Goal: Navigation & Orientation: Find specific page/section

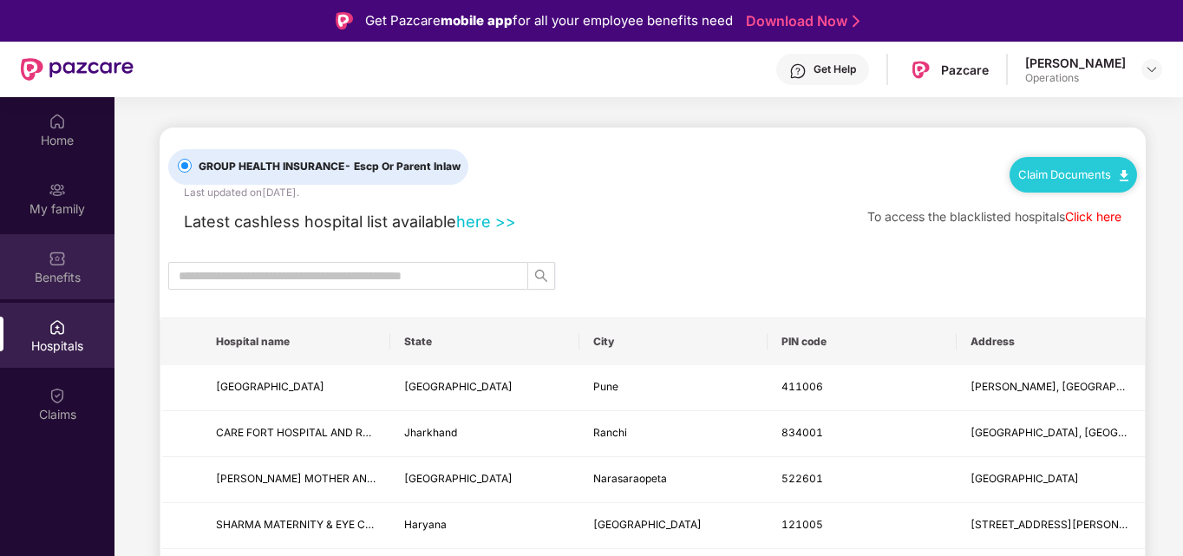
click at [93, 269] on div "Benefits" at bounding box center [57, 277] width 114 height 17
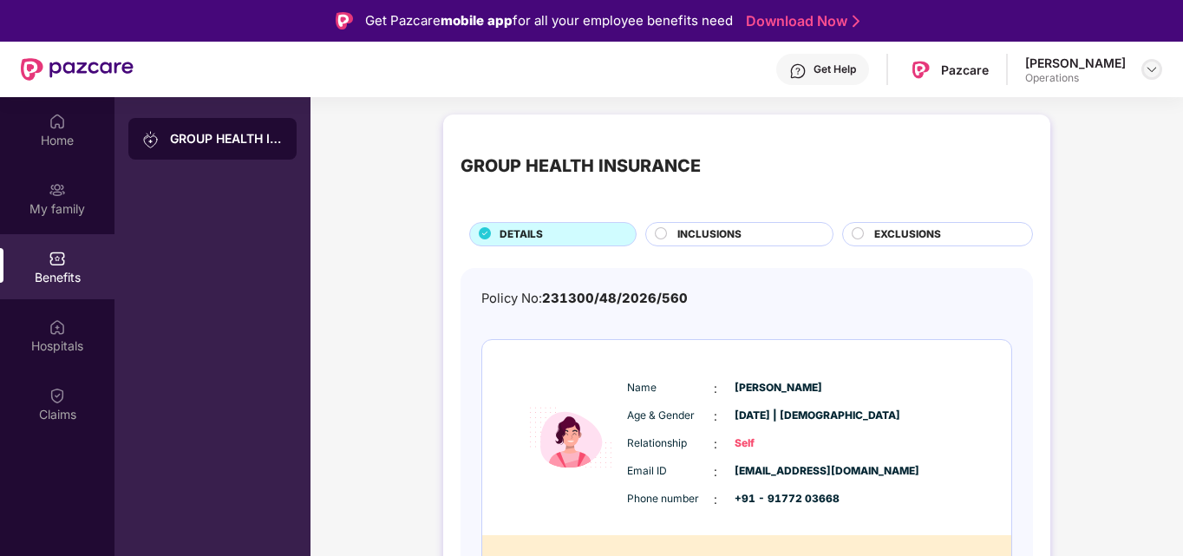
click at [1152, 75] on img at bounding box center [1152, 69] width 14 height 14
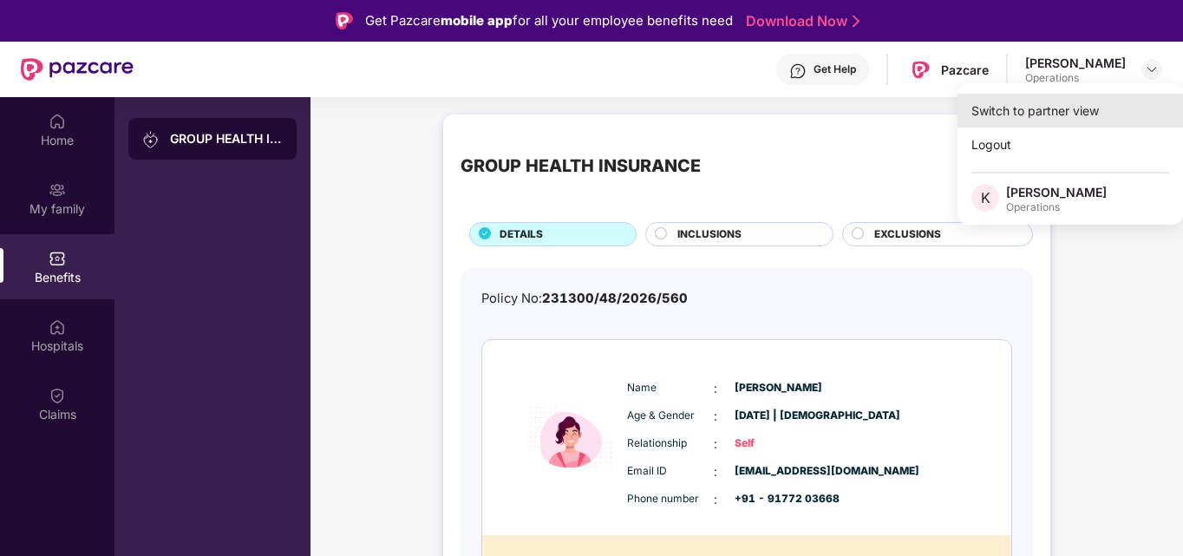
click at [1064, 112] on div "Switch to partner view" at bounding box center [1071, 111] width 226 height 34
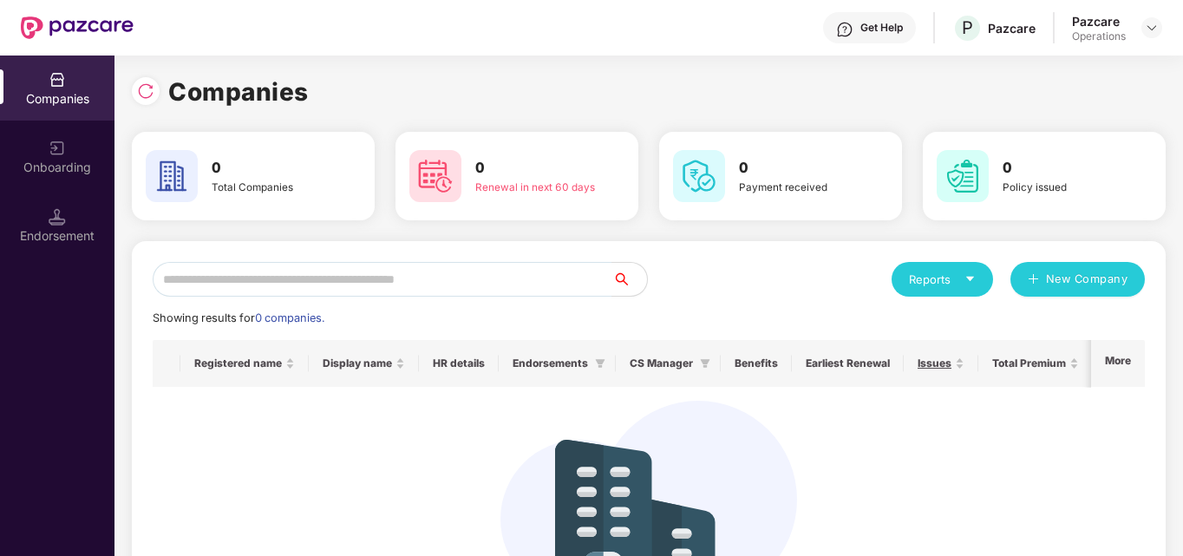
scroll to position [1, 0]
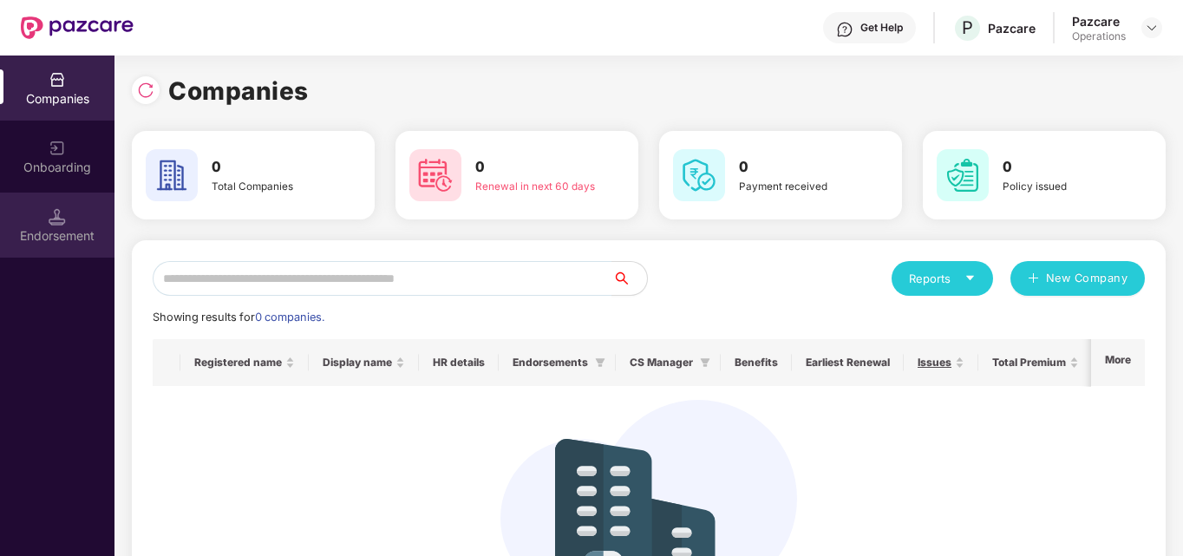
click at [60, 249] on div "Endorsement" at bounding box center [57, 225] width 114 height 65
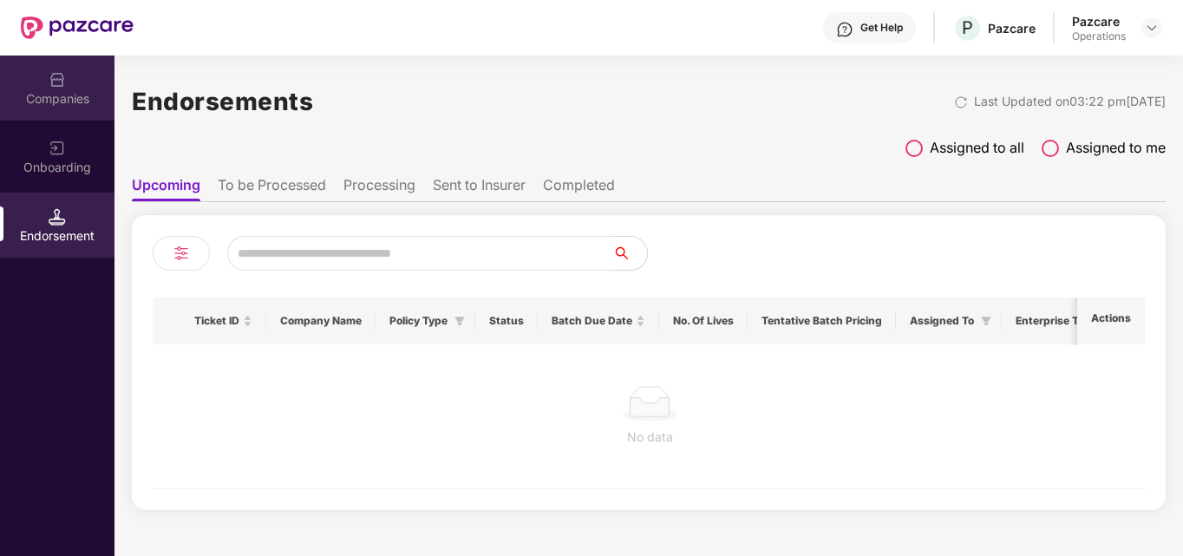
click at [62, 88] on div "Companies" at bounding box center [57, 88] width 114 height 65
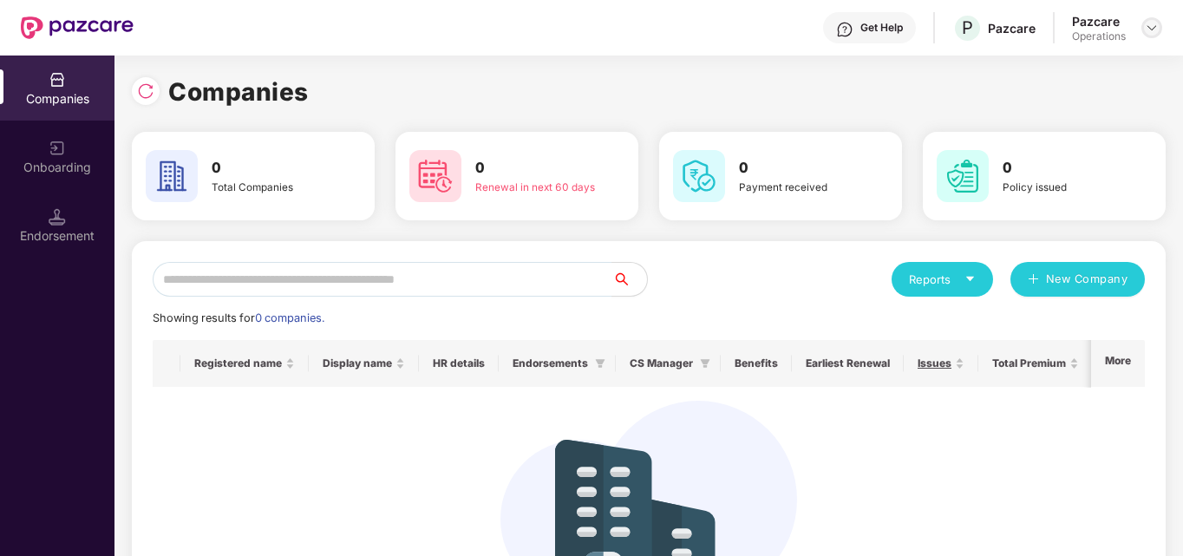
click at [1150, 32] on img at bounding box center [1152, 28] width 14 height 14
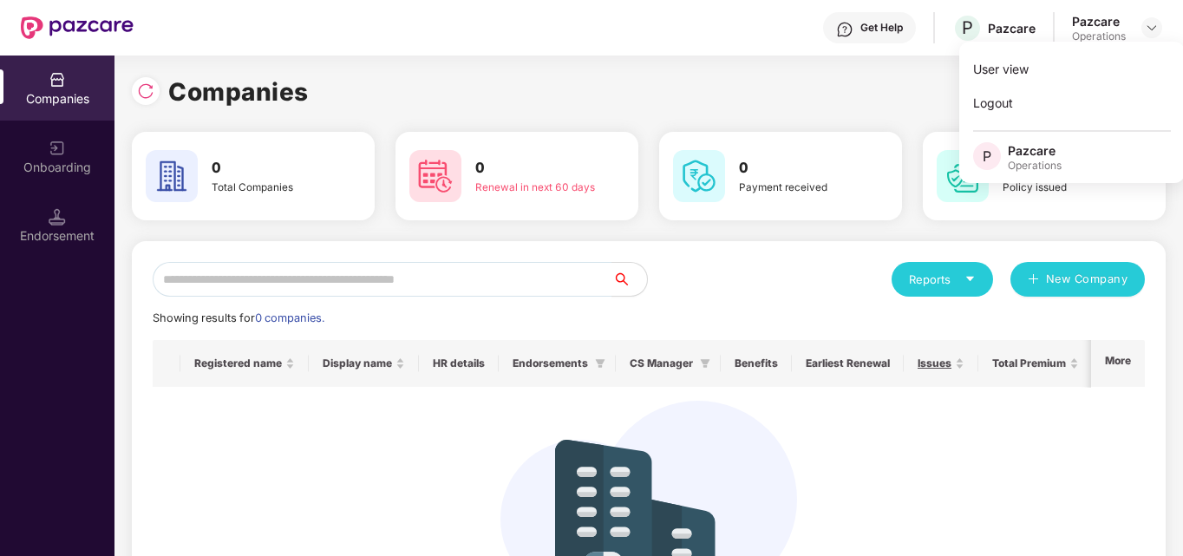
click at [581, 104] on div "Companies" at bounding box center [649, 92] width 1034 height 38
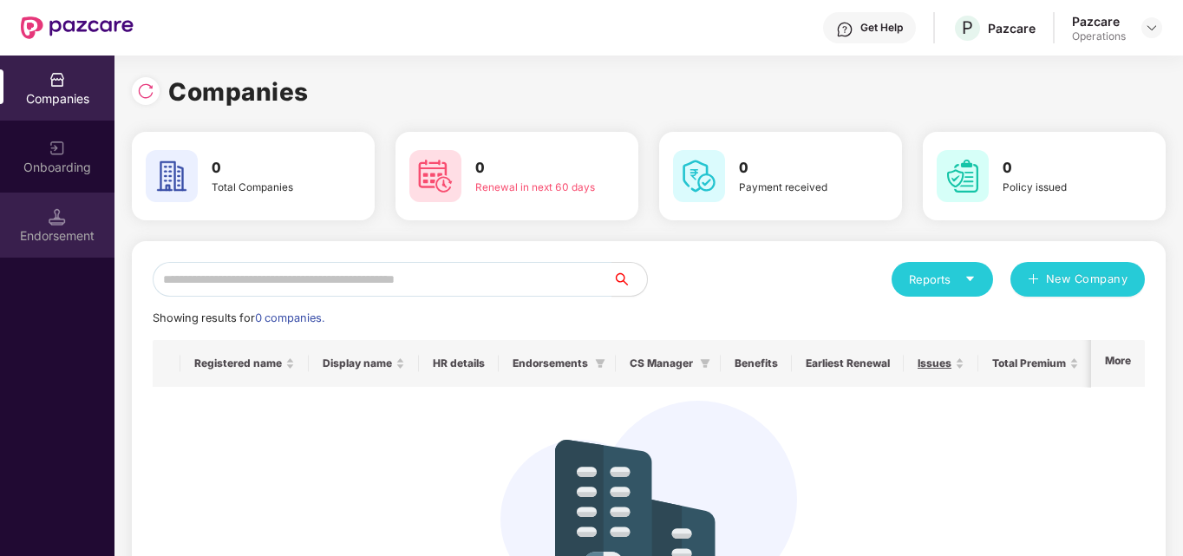
click at [36, 241] on div "Endorsement" at bounding box center [57, 235] width 114 height 17
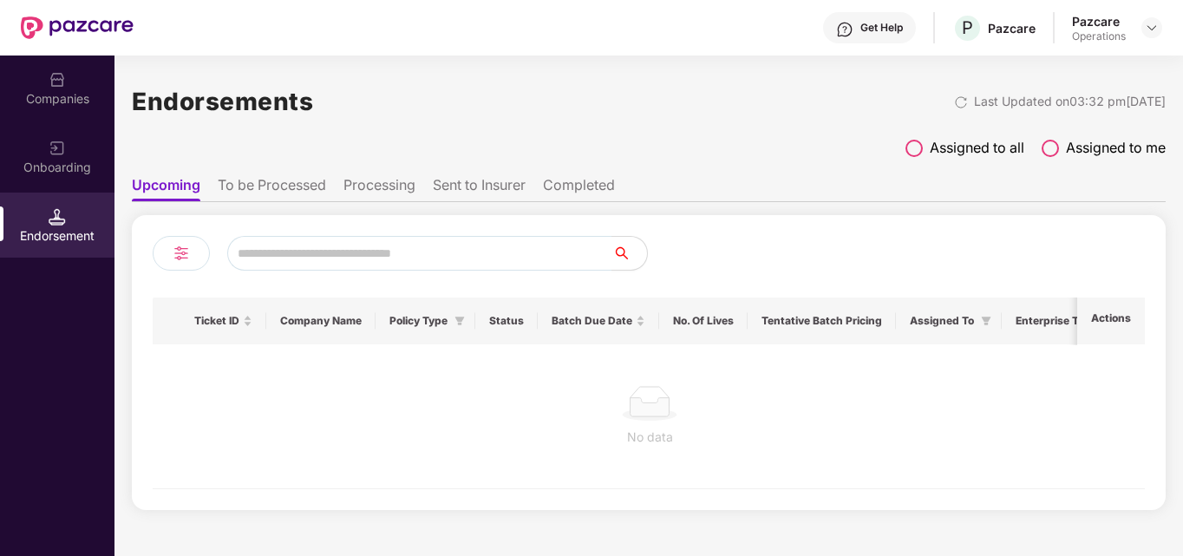
click at [297, 189] on li "To be Processed" at bounding box center [272, 188] width 108 height 25
click at [381, 199] on li "Processing" at bounding box center [381, 188] width 72 height 25
click at [475, 182] on li "Sent to Insurer" at bounding box center [481, 188] width 93 height 25
click at [570, 189] on li "Completed" at bounding box center [583, 188] width 72 height 25
click at [402, 182] on li "Processing" at bounding box center [379, 188] width 72 height 25
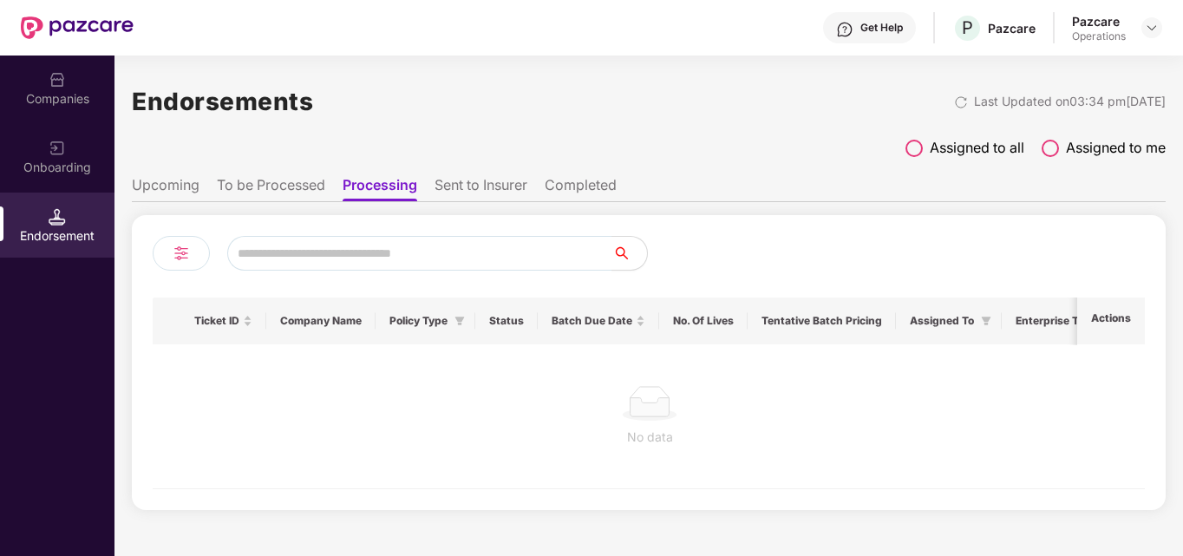
click at [1128, 22] on div "Pazcare Operations" at bounding box center [1117, 28] width 90 height 30
click at [1151, 28] on img at bounding box center [1152, 28] width 14 height 14
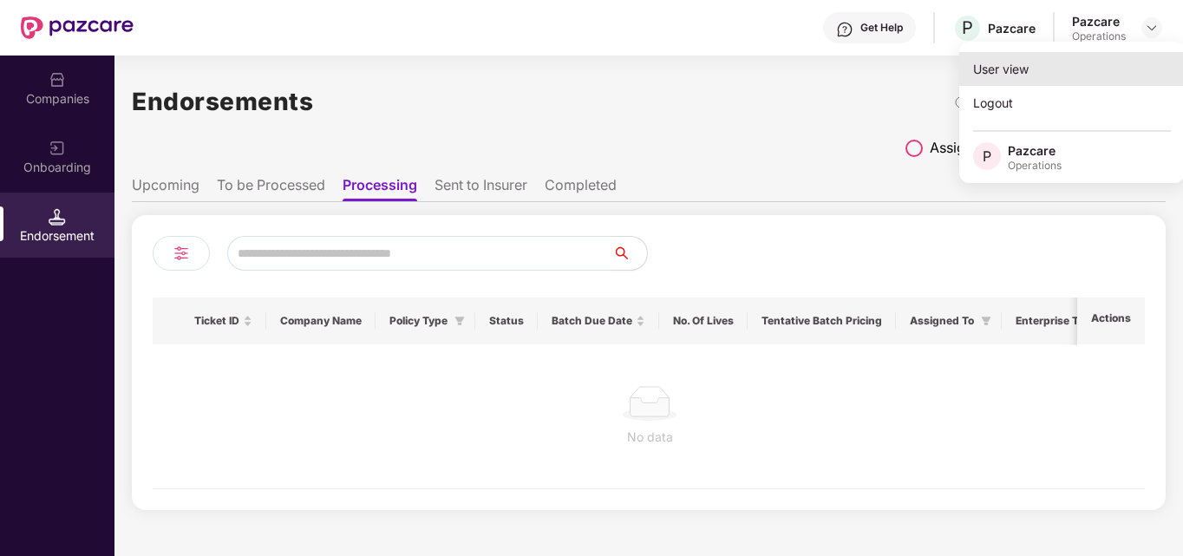
click at [999, 68] on div "User view" at bounding box center [1072, 69] width 226 height 34
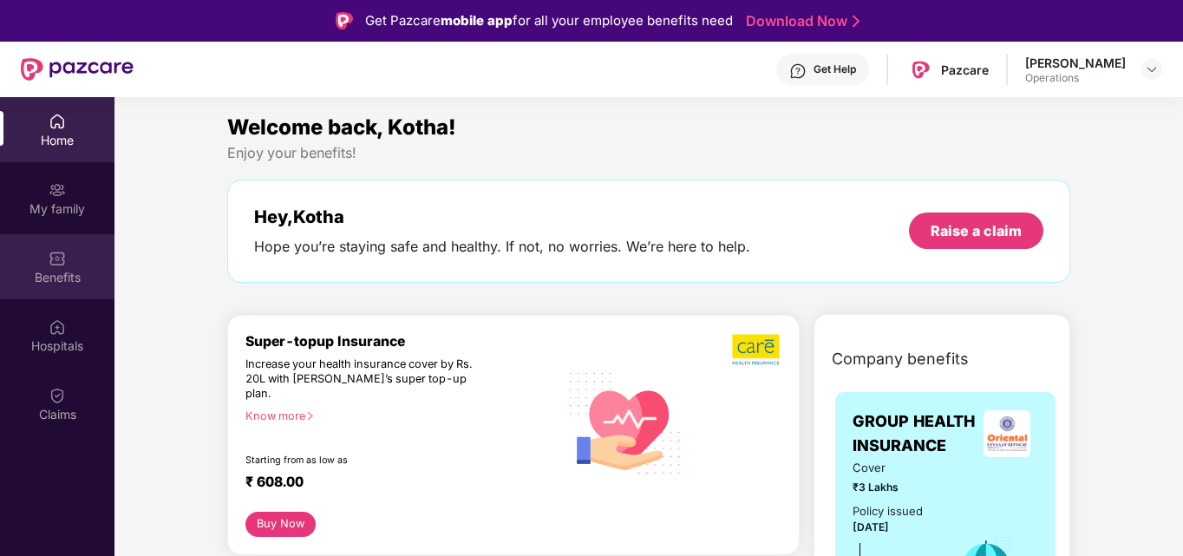
click at [65, 269] on div "Benefits" at bounding box center [57, 277] width 114 height 17
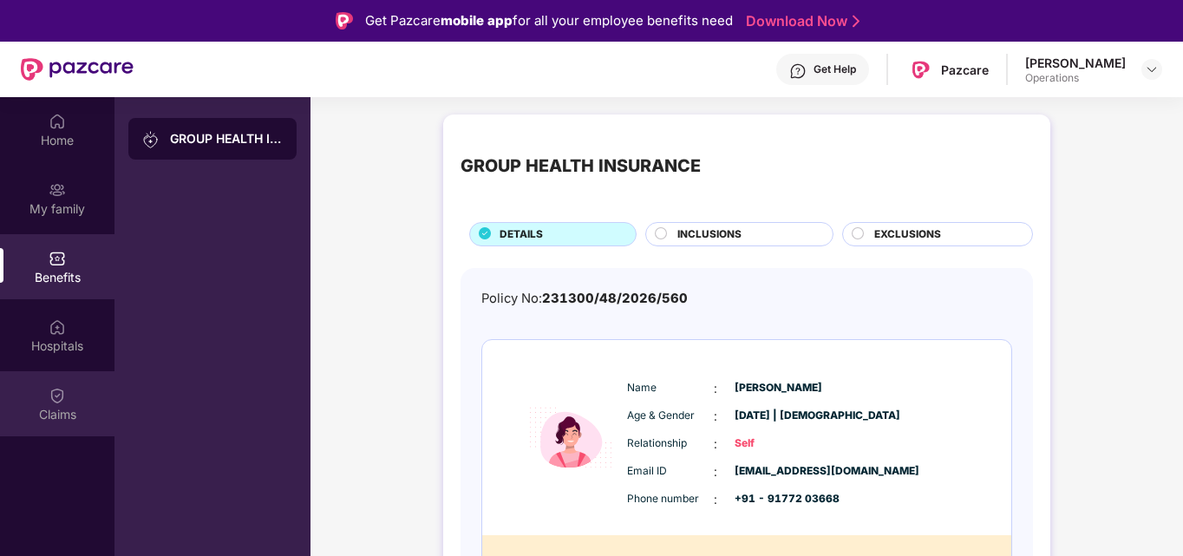
click at [63, 412] on div "Claims" at bounding box center [57, 414] width 114 height 17
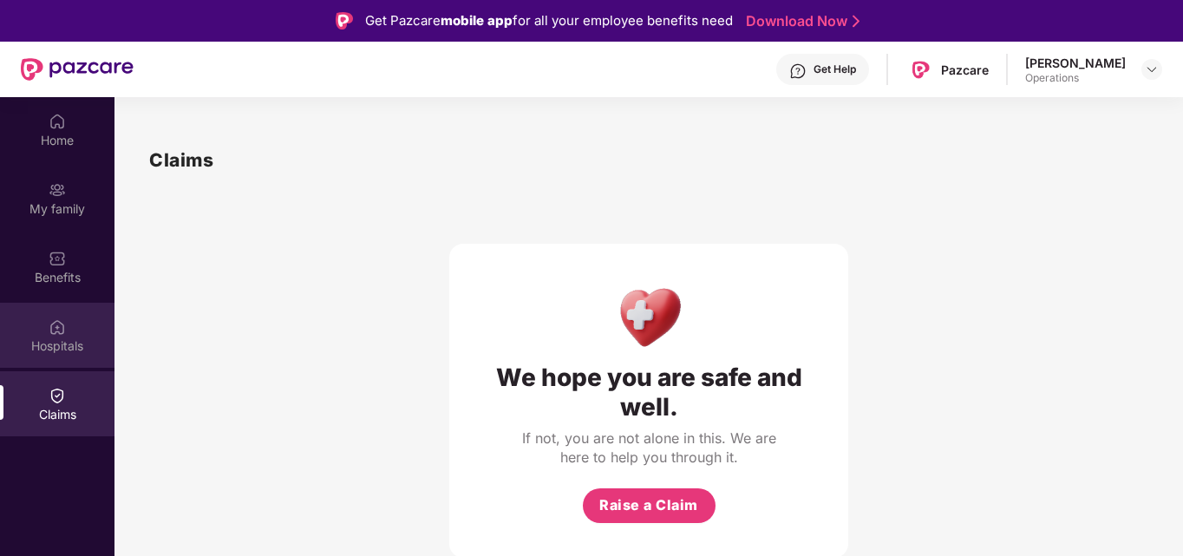
click at [54, 330] on img at bounding box center [57, 326] width 17 height 17
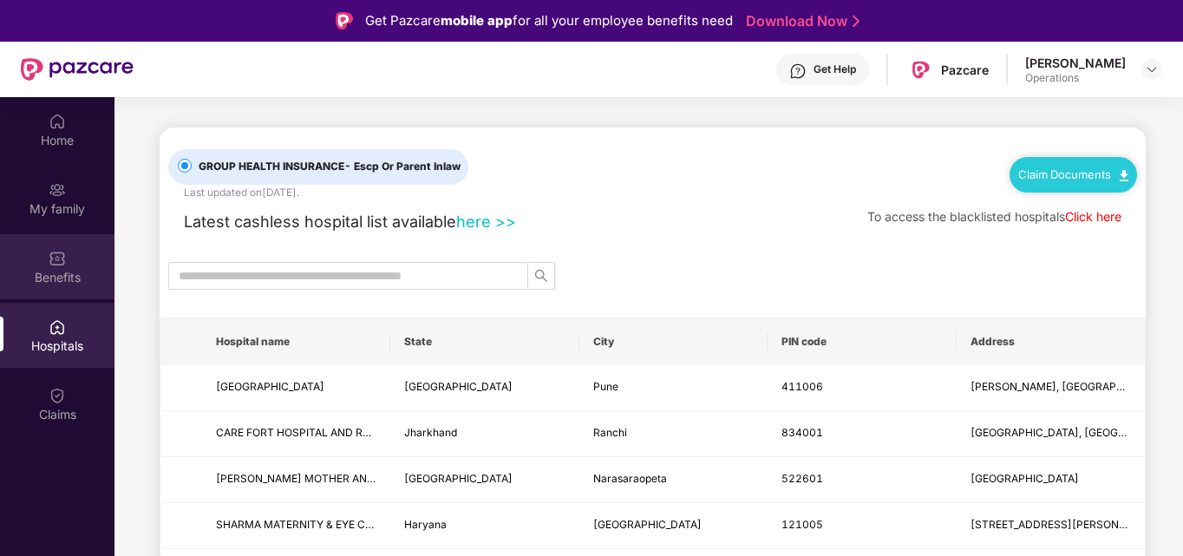
click at [48, 280] on div "Benefits" at bounding box center [57, 277] width 114 height 17
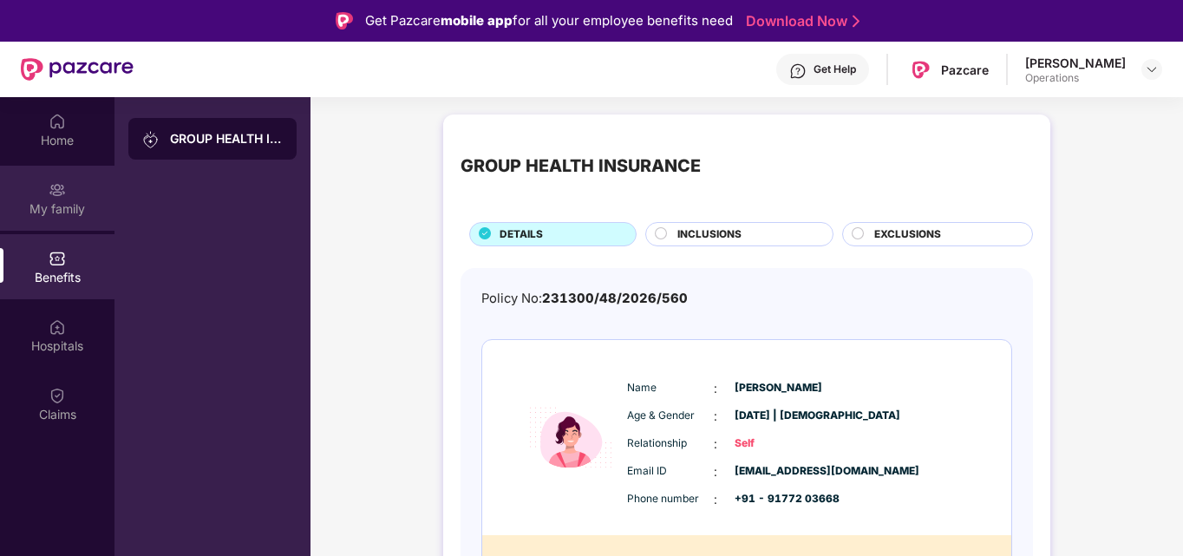
click at [36, 210] on div "My family" at bounding box center [57, 208] width 114 height 17
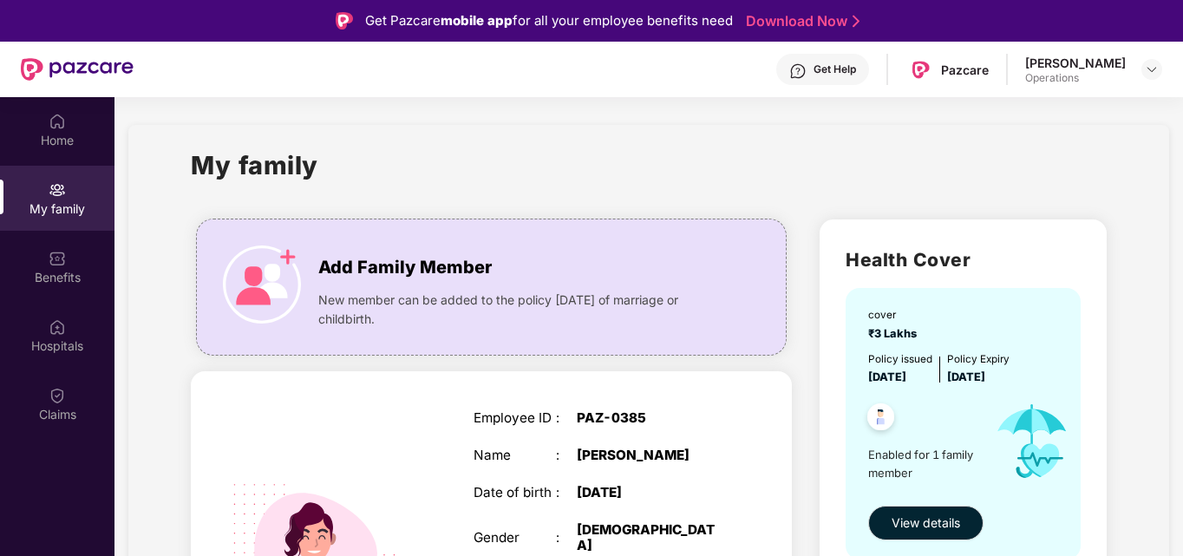
click at [470, 159] on div "My family" at bounding box center [649, 176] width 916 height 60
click at [82, 148] on div "Home" at bounding box center [57, 140] width 114 height 17
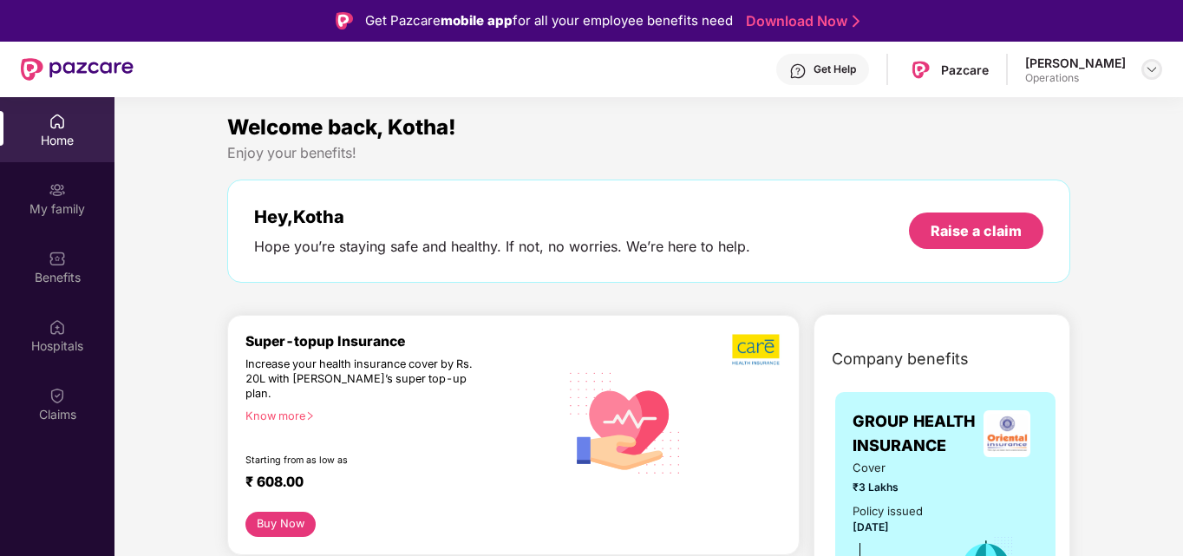
click at [1154, 70] on img at bounding box center [1152, 69] width 14 height 14
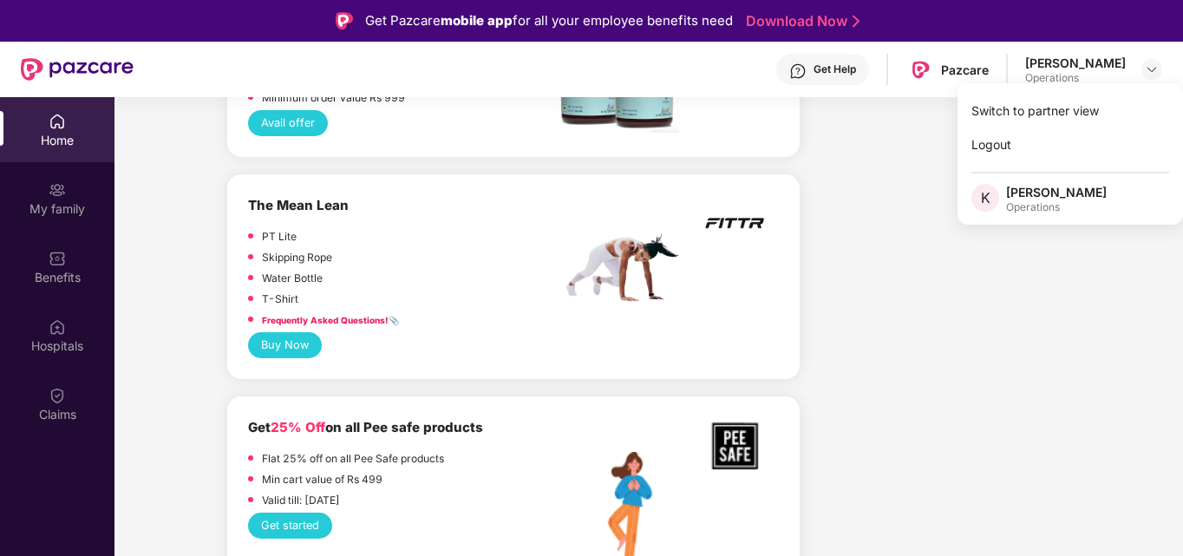
scroll to position [3086, 0]
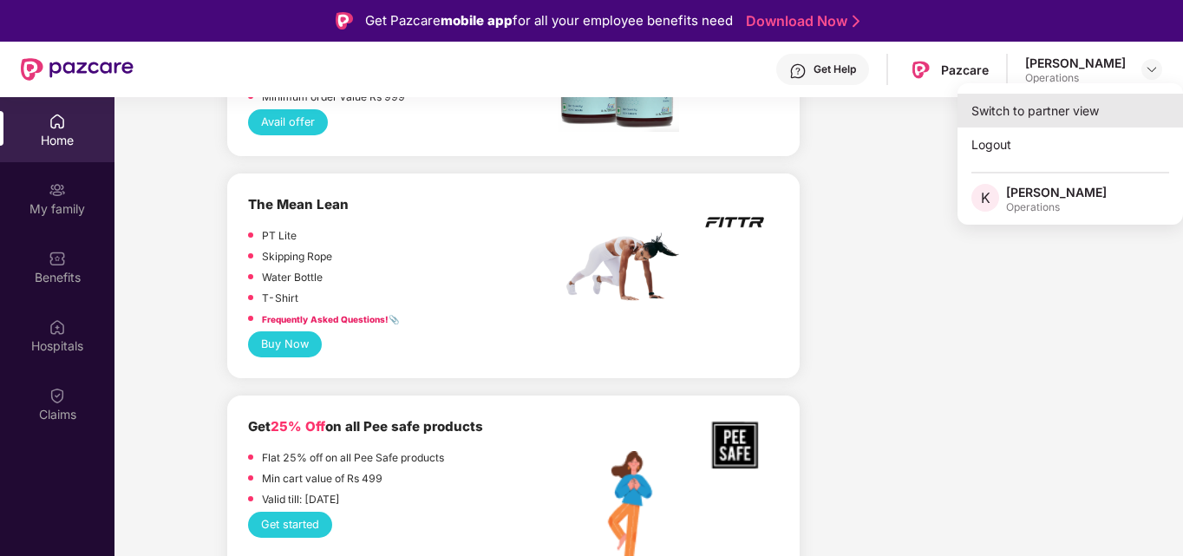
click at [1033, 101] on div "Switch to partner view" at bounding box center [1071, 111] width 226 height 34
